Goal: Task Accomplishment & Management: Manage account settings

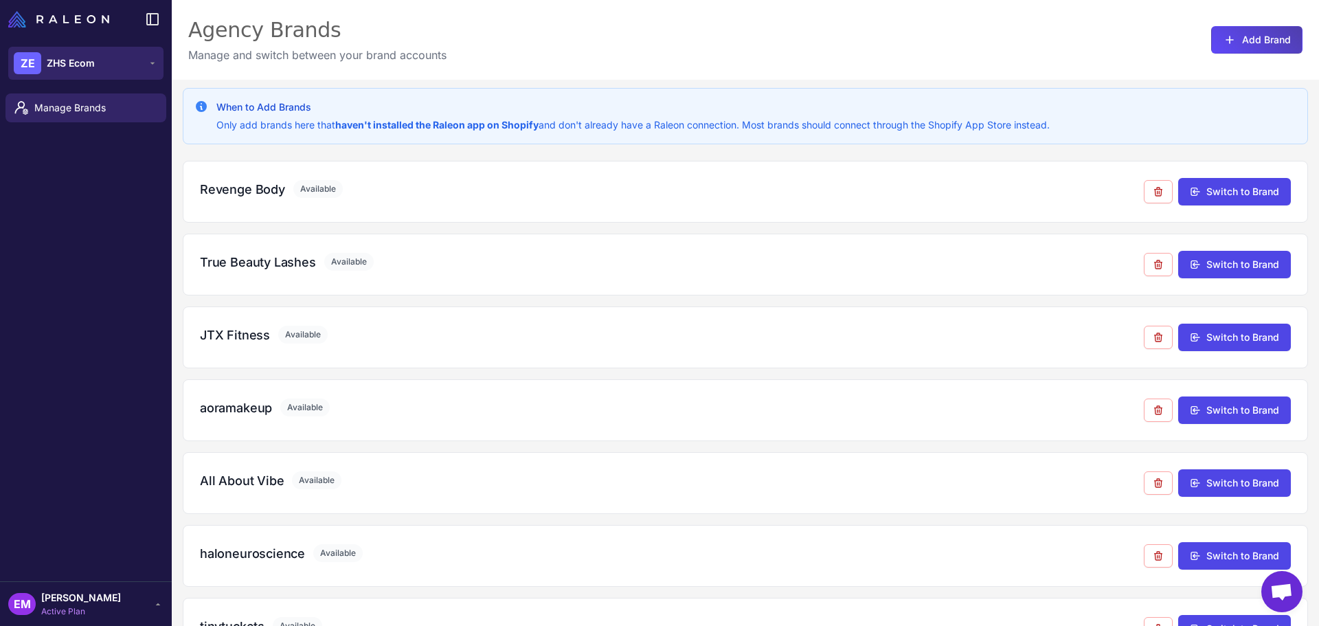
click at [86, 54] on div "ZE ZHS Ecom" at bounding box center [54, 63] width 81 height 22
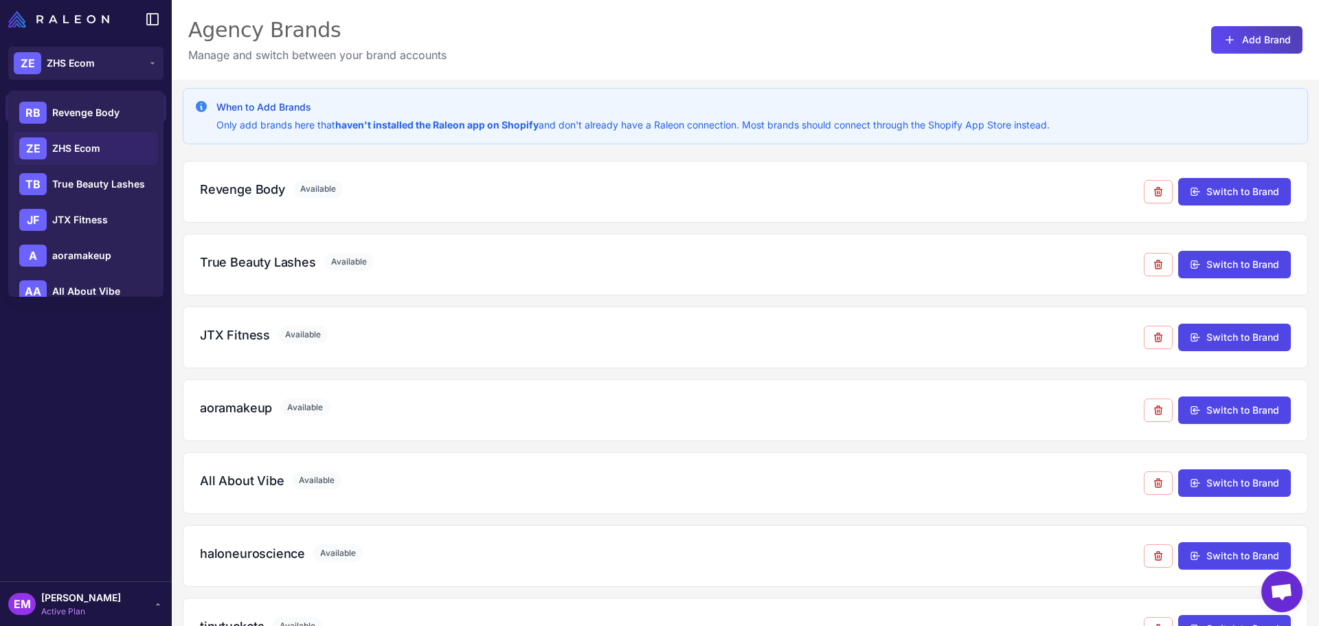
click at [103, 146] on div "ZE ZHS Ecom" at bounding box center [86, 148] width 144 height 33
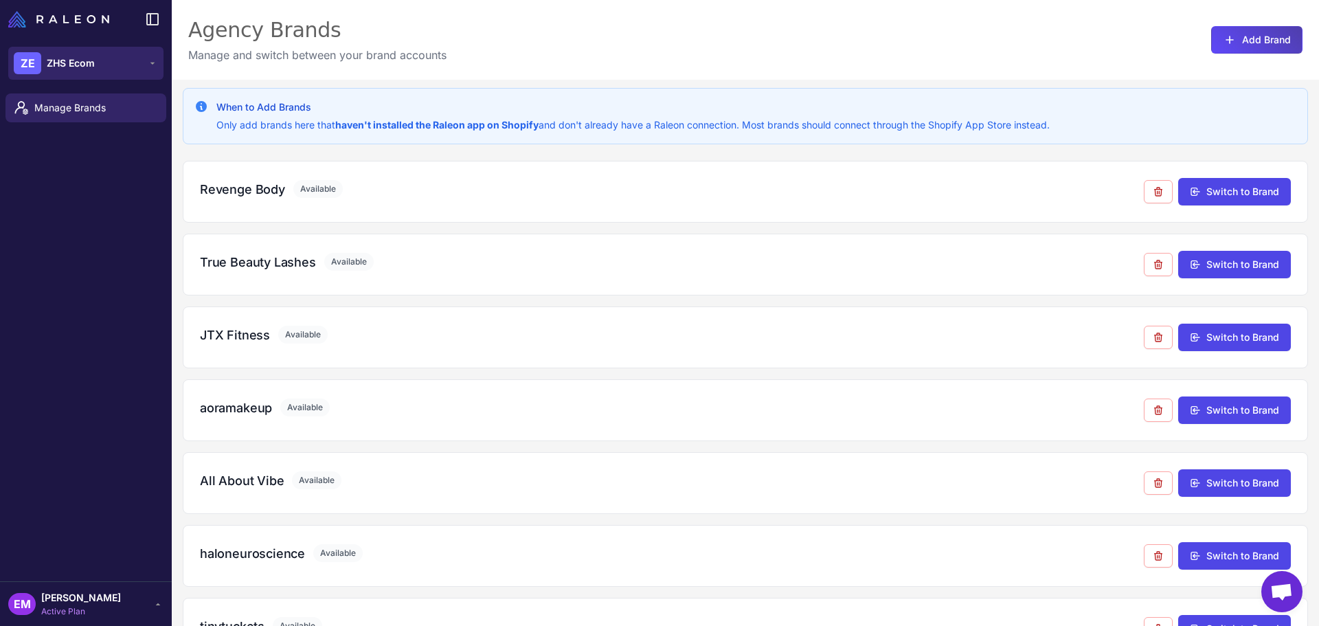
click at [71, 58] on span "ZHS Ecom" at bounding box center [71, 63] width 48 height 15
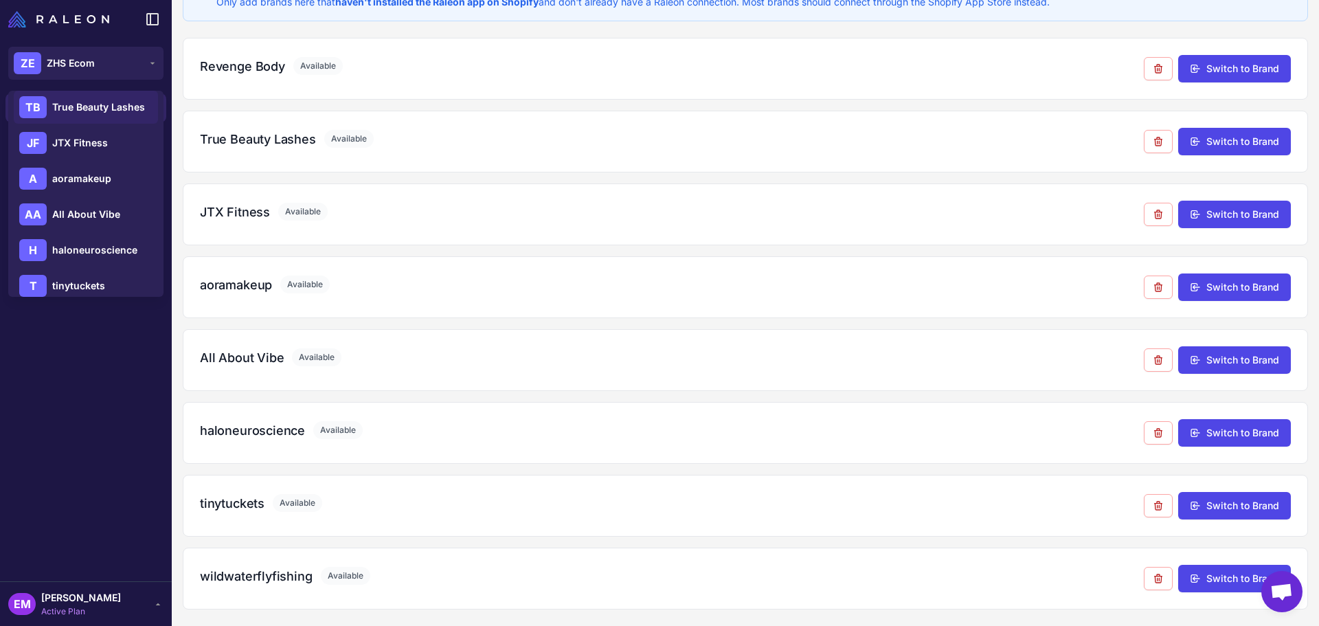
scroll to position [126, 0]
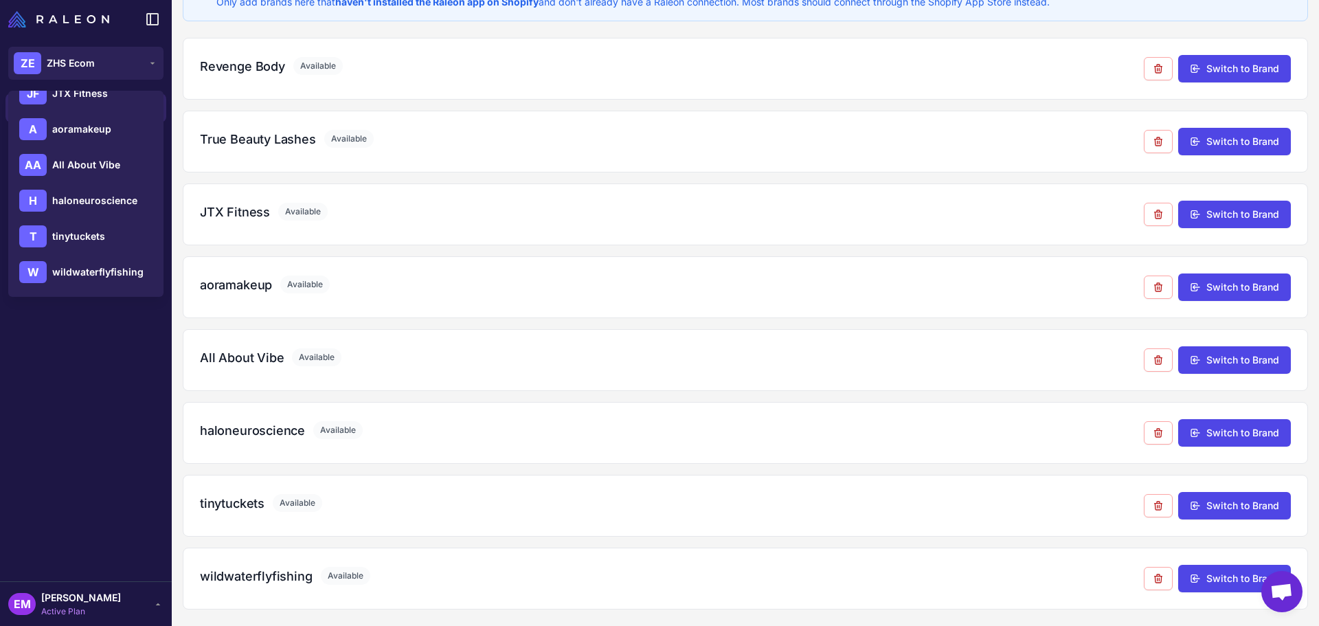
click at [98, 624] on div "EM [PERSON_NAME] Active Plan" at bounding box center [86, 603] width 172 height 45
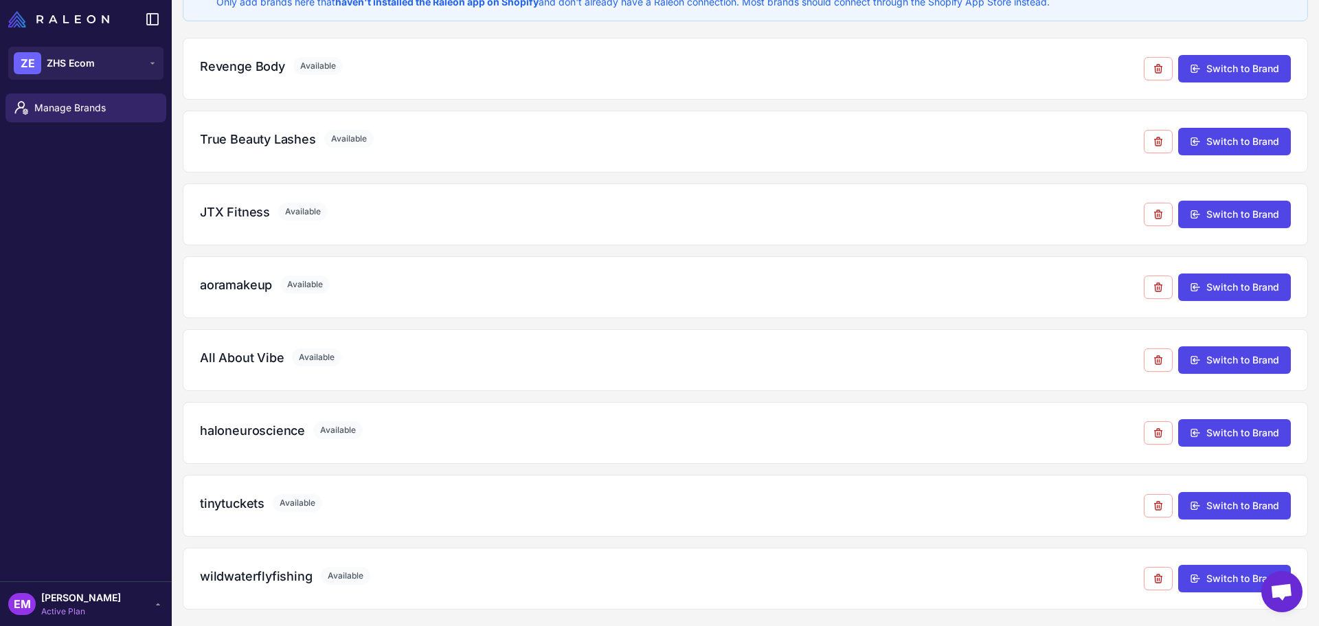
click at [99, 611] on span "Active Plan" at bounding box center [81, 611] width 80 height 12
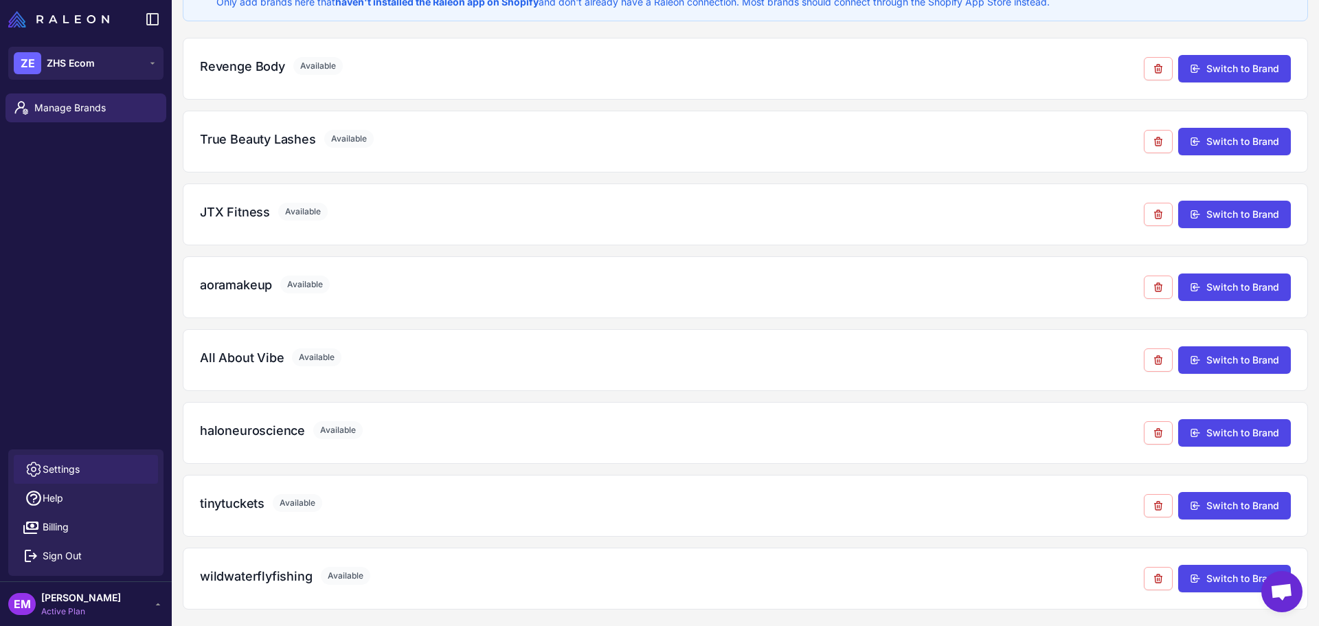
click at [86, 471] on link "Settings" at bounding box center [86, 469] width 144 height 29
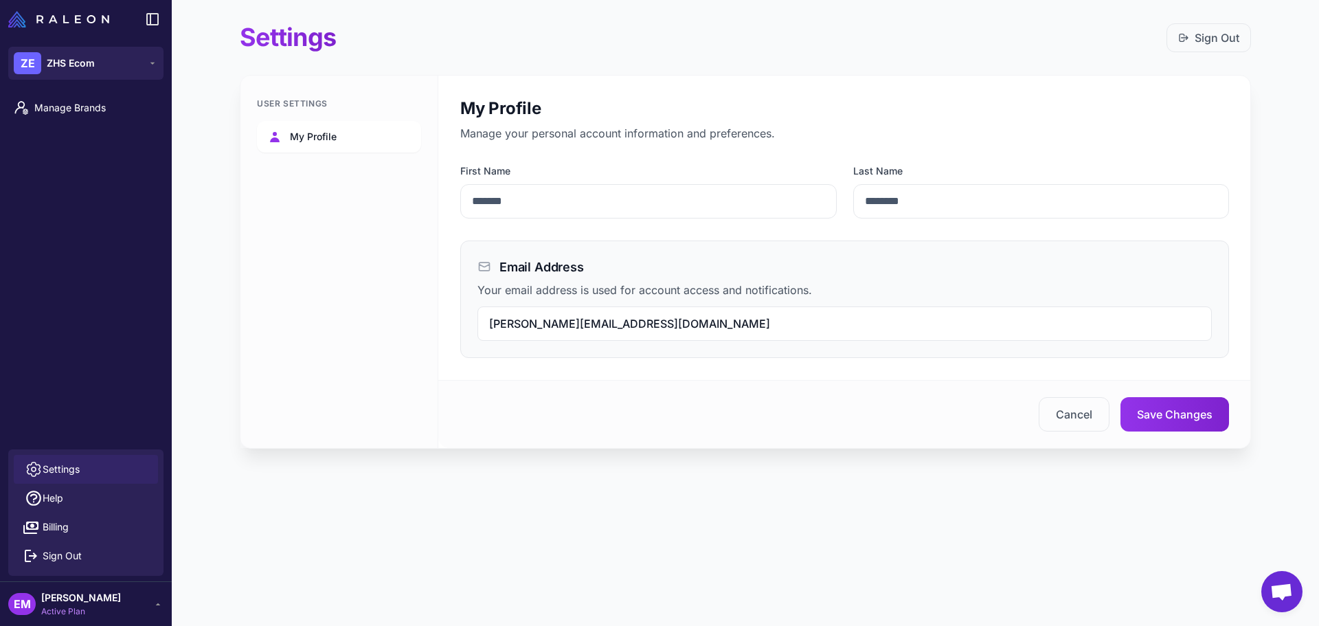
click at [342, 144] on link "My Profile" at bounding box center [339, 137] width 164 height 32
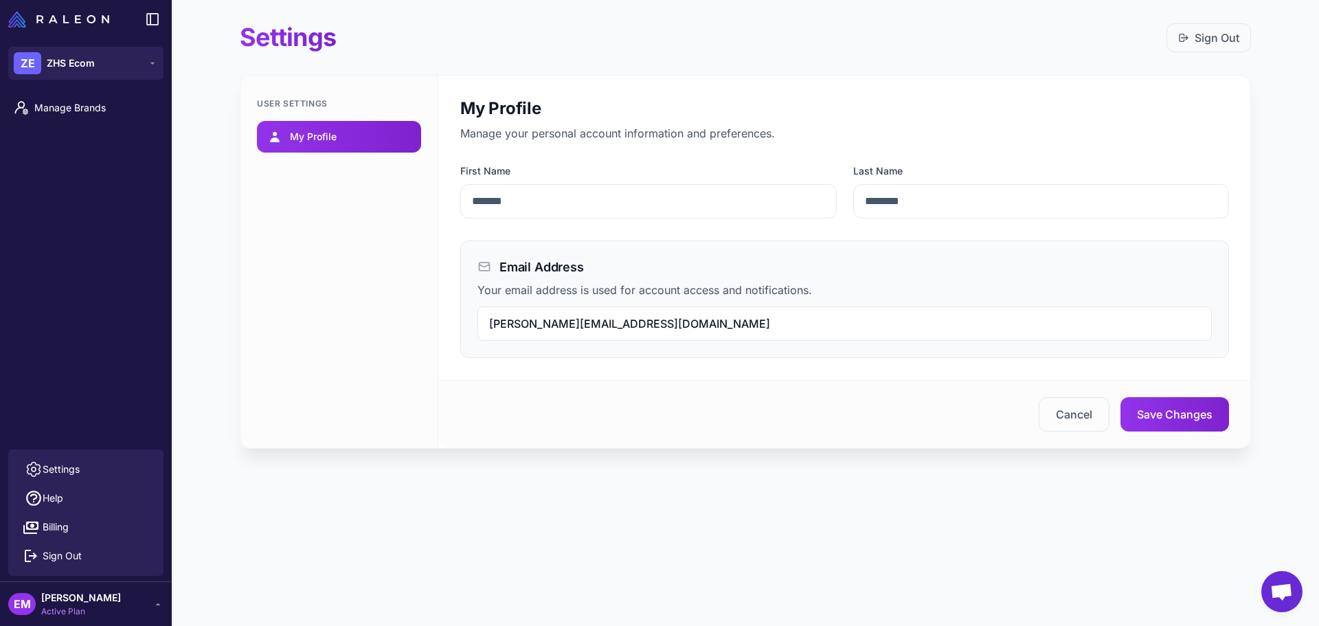
click at [403, 137] on link "My Profile" at bounding box center [339, 137] width 164 height 32
